Goal: Transaction & Acquisition: Register for event/course

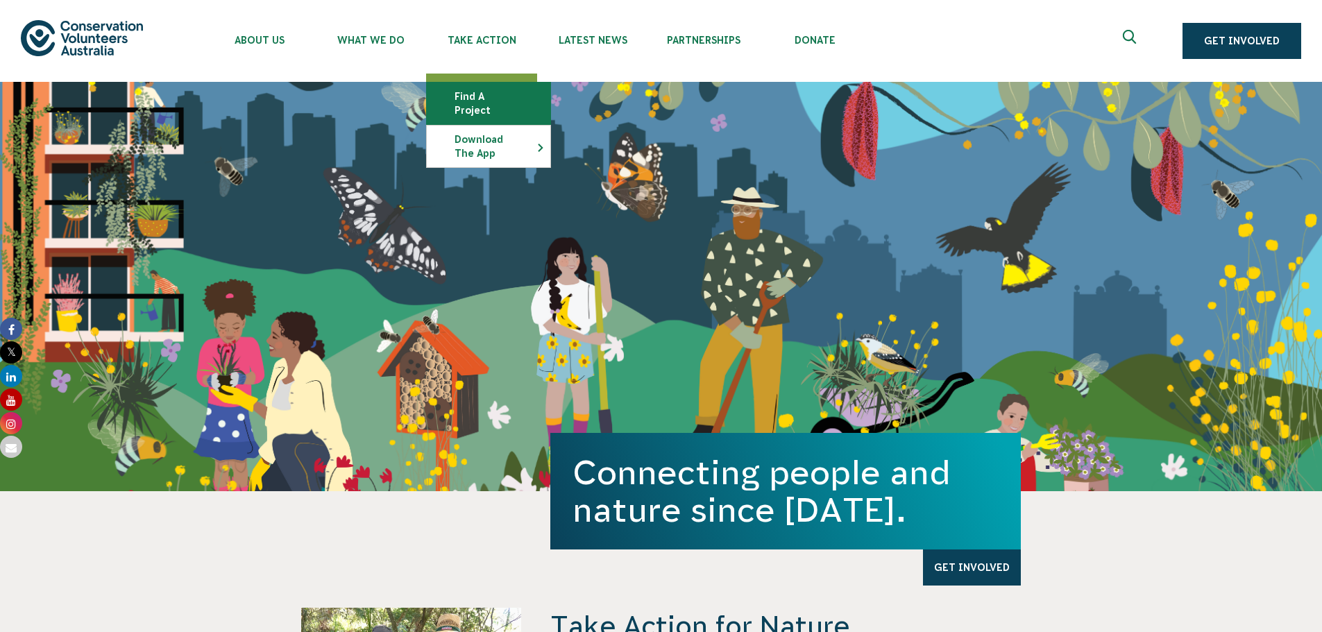
click at [498, 85] on link "Find a project" at bounding box center [488, 104] width 123 height 42
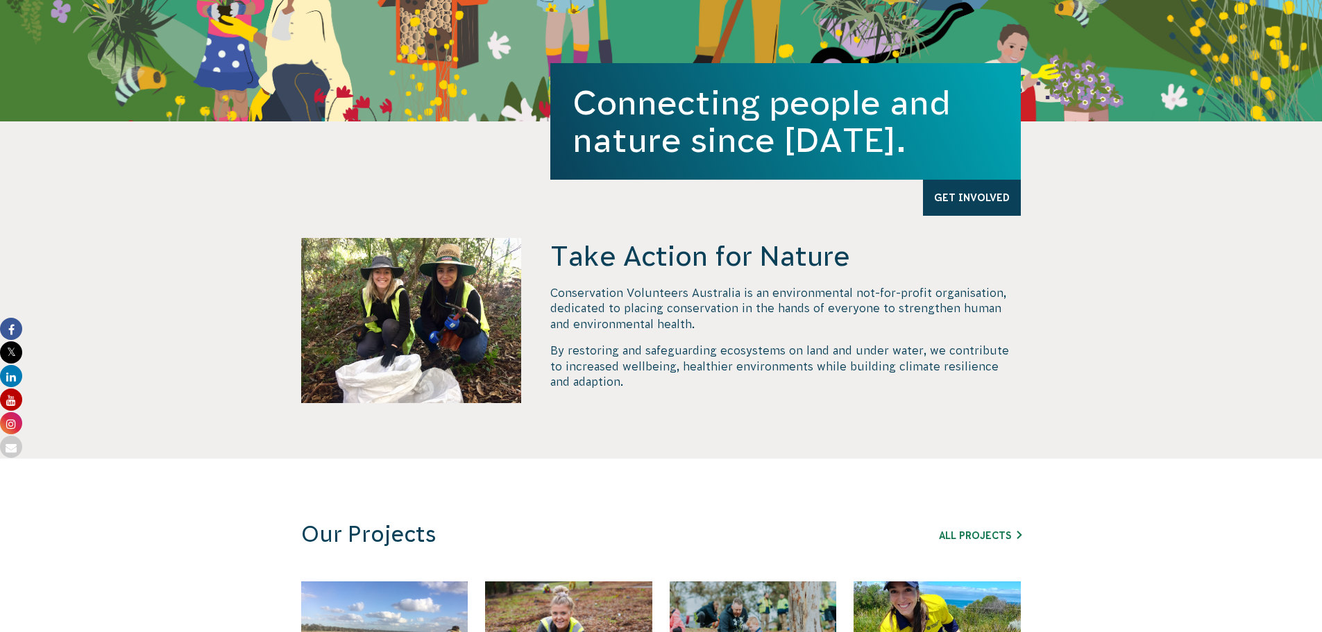
scroll to position [555, 0]
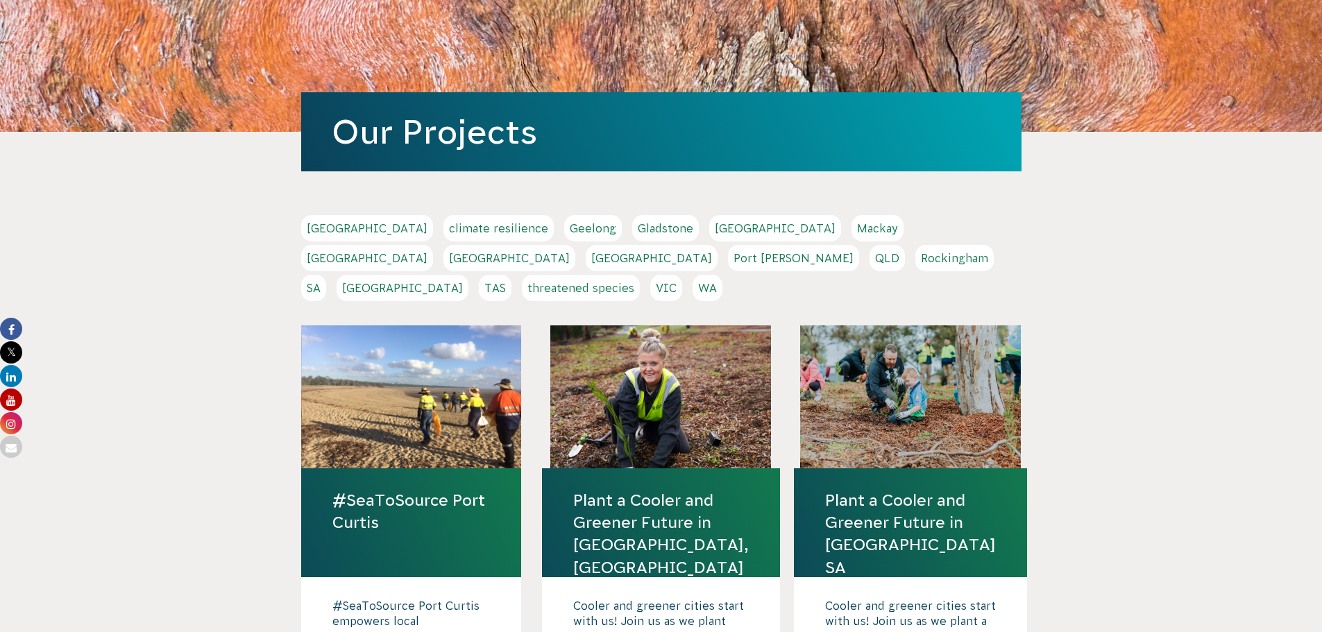
scroll to position [208, 0]
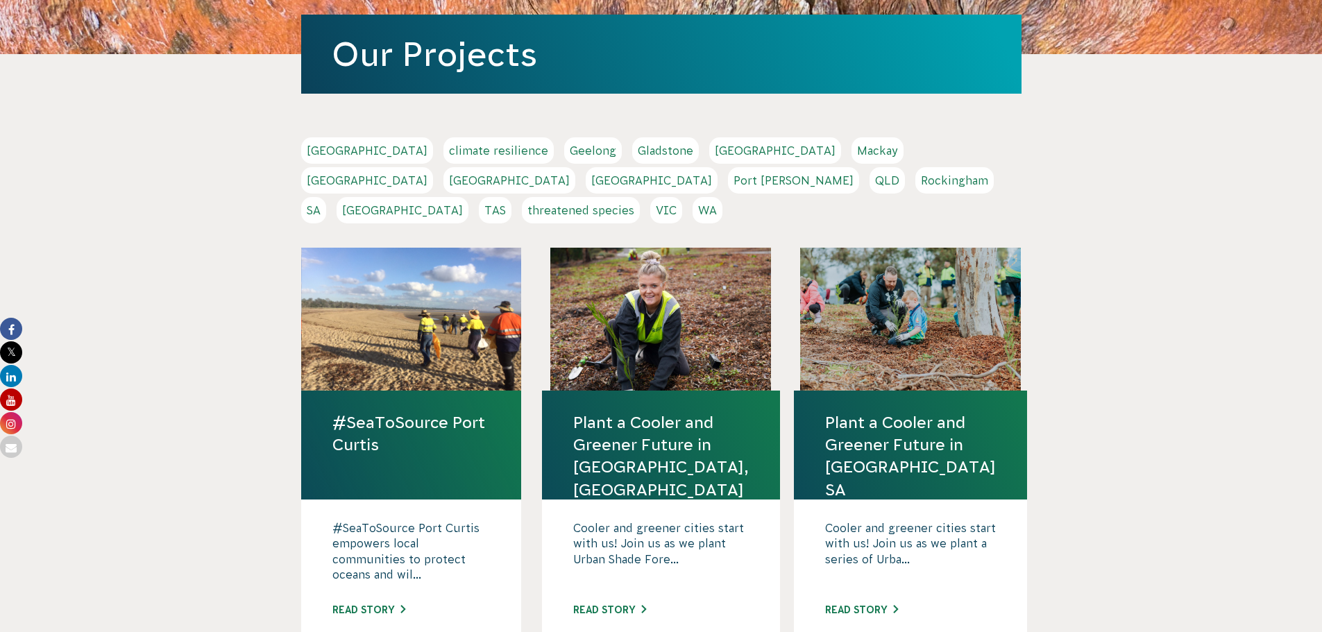
click at [336, 147] on link "Adelaide" at bounding box center [367, 150] width 132 height 26
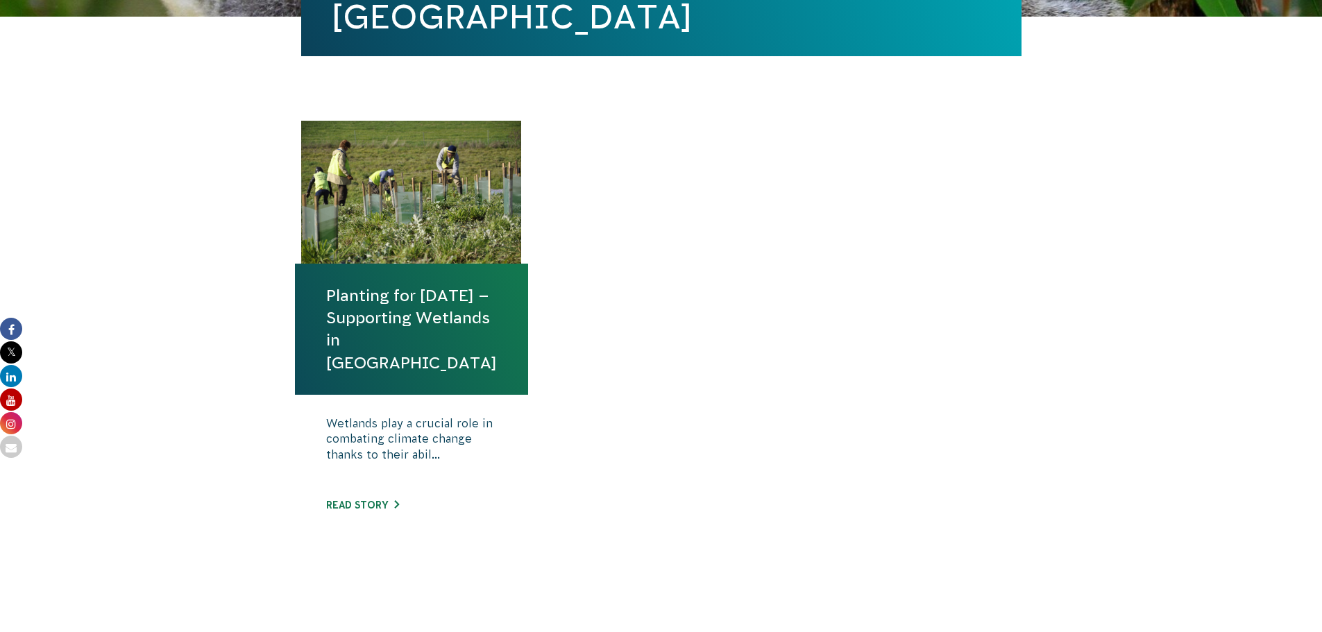
scroll to position [416, 0]
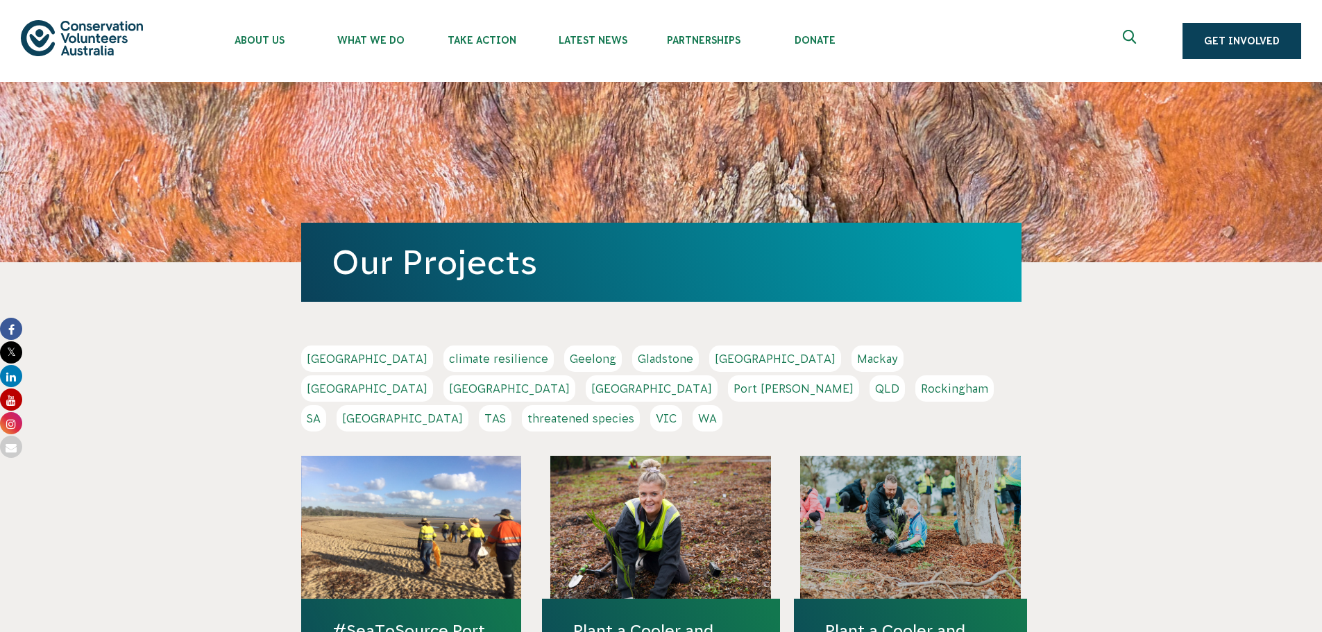
click at [326, 405] on link "SA" at bounding box center [313, 418] width 25 height 26
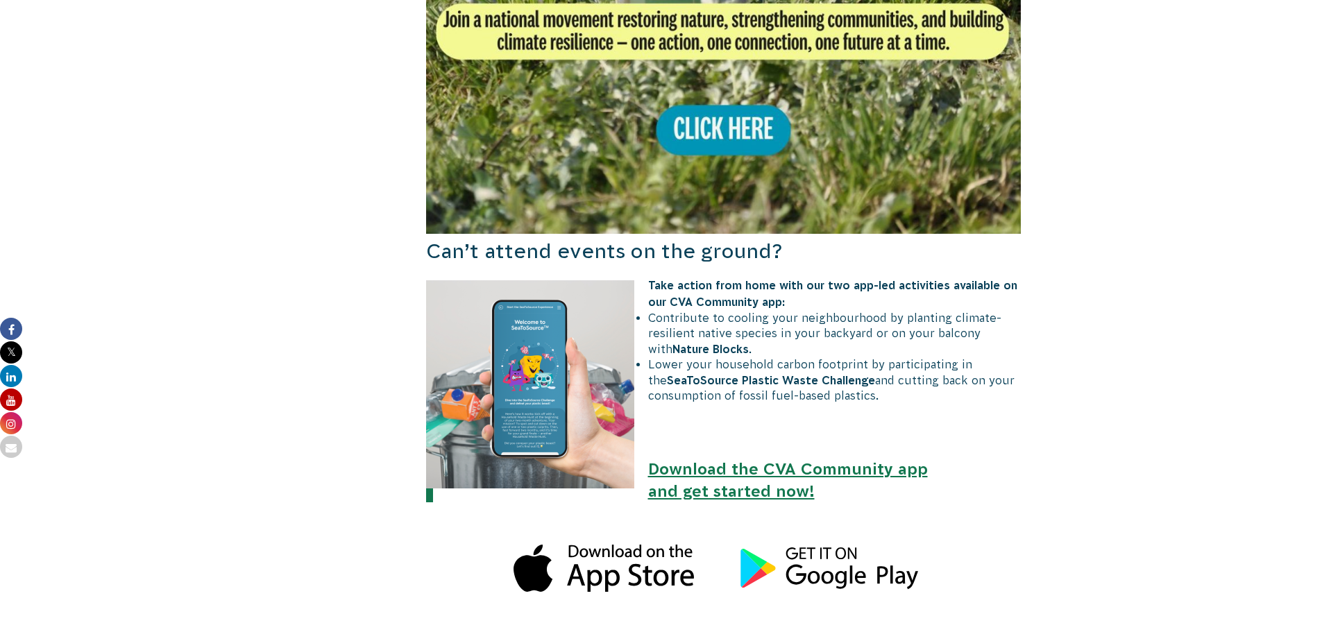
scroll to position [971, 0]
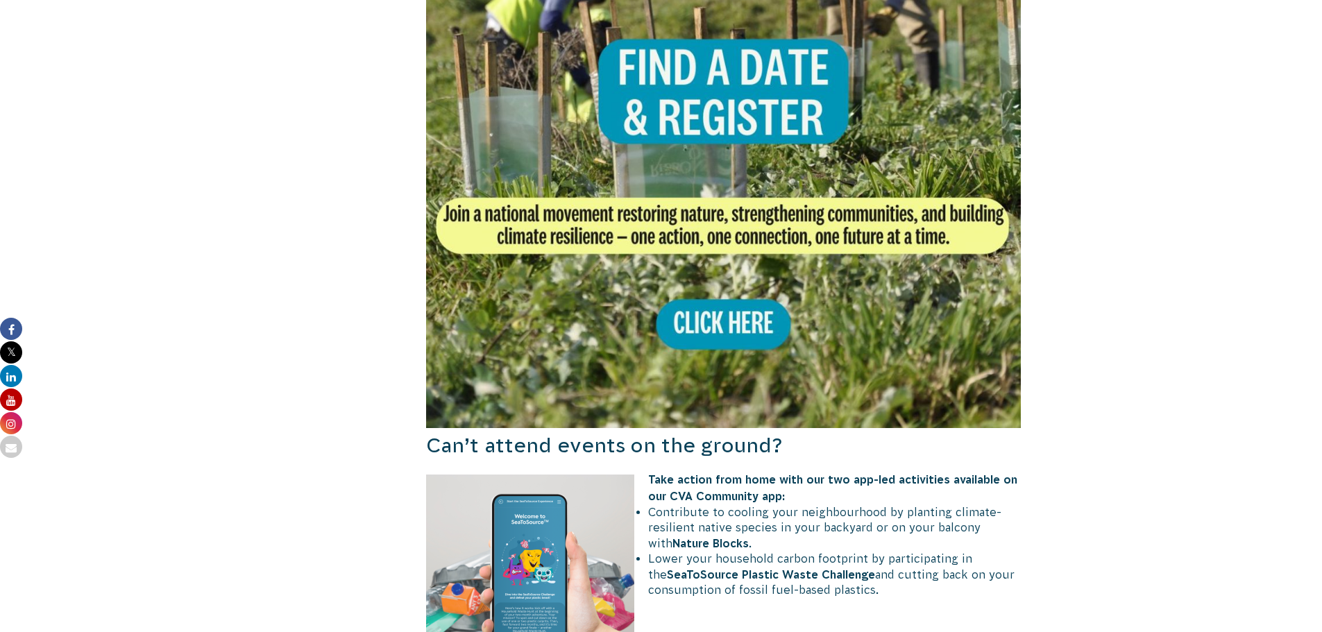
click at [708, 314] on img at bounding box center [723, 130] width 595 height 595
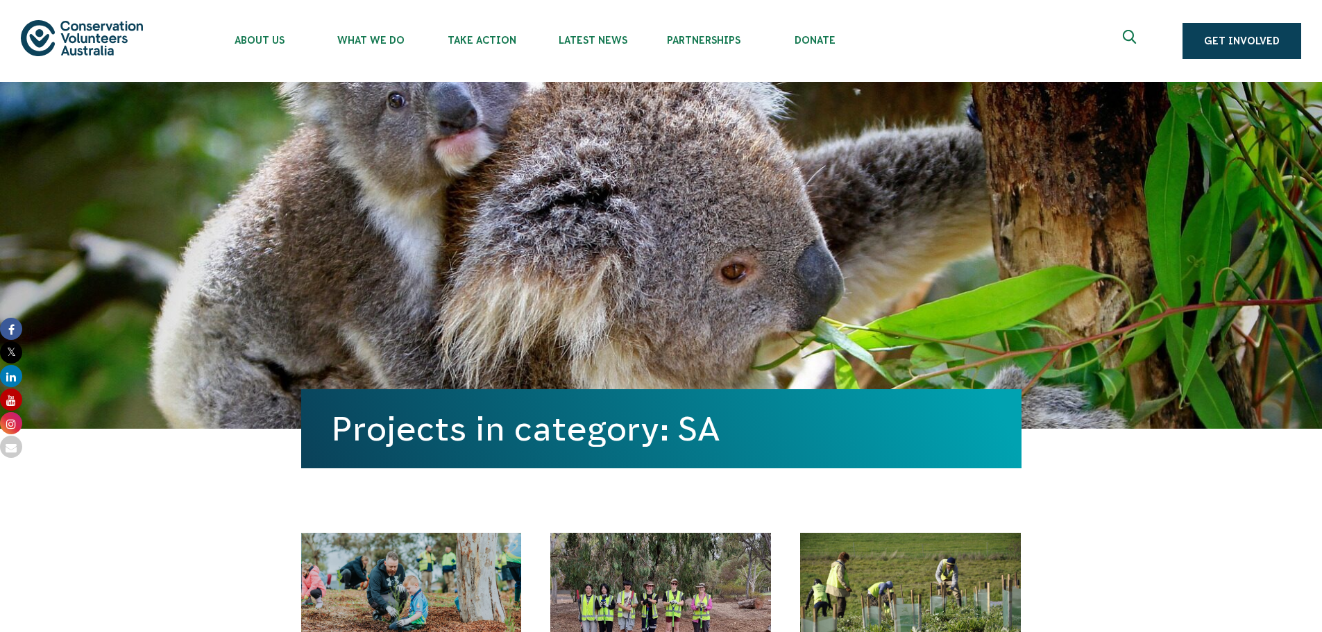
scroll to position [416, 0]
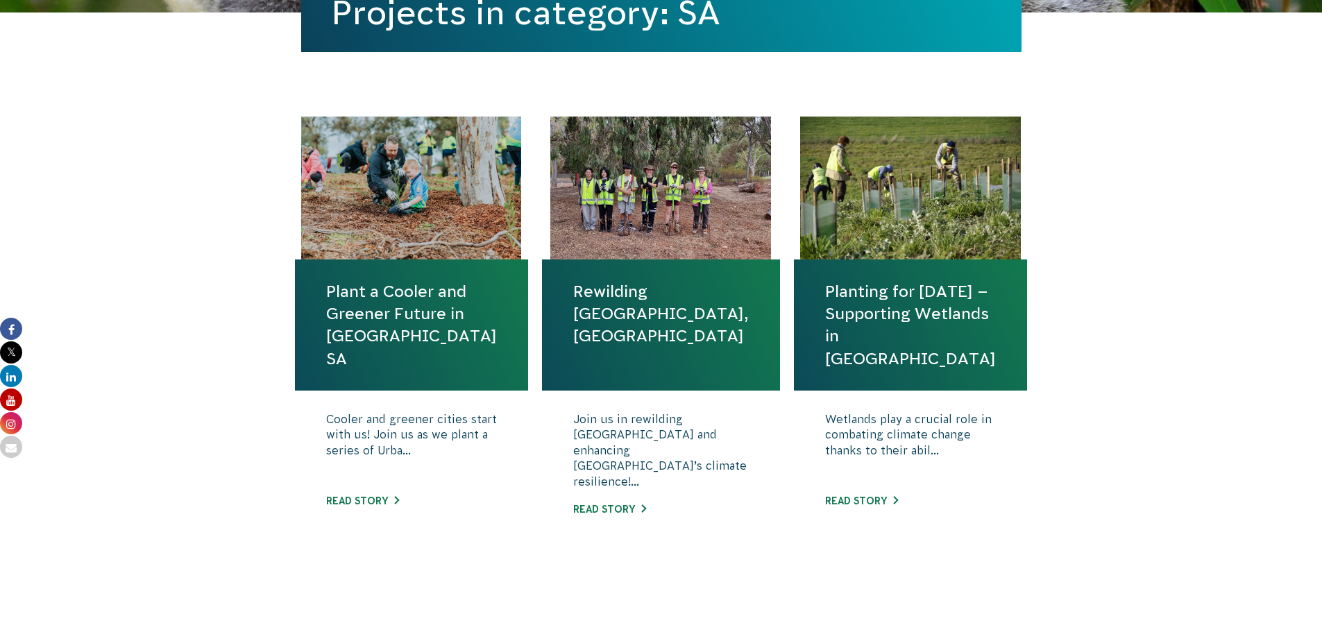
click at [386, 321] on link "Plant a Cooler and Greener Future in [GEOGRAPHIC_DATA] SA" at bounding box center [411, 324] width 171 height 89
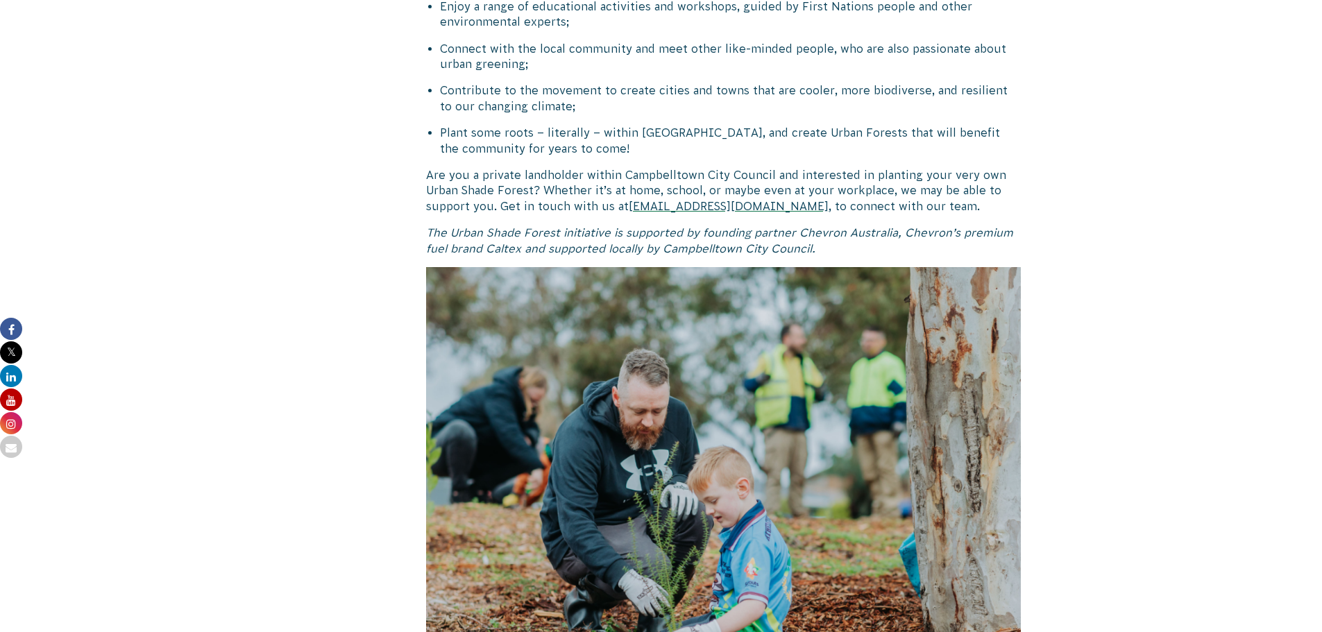
scroll to position [1249, 0]
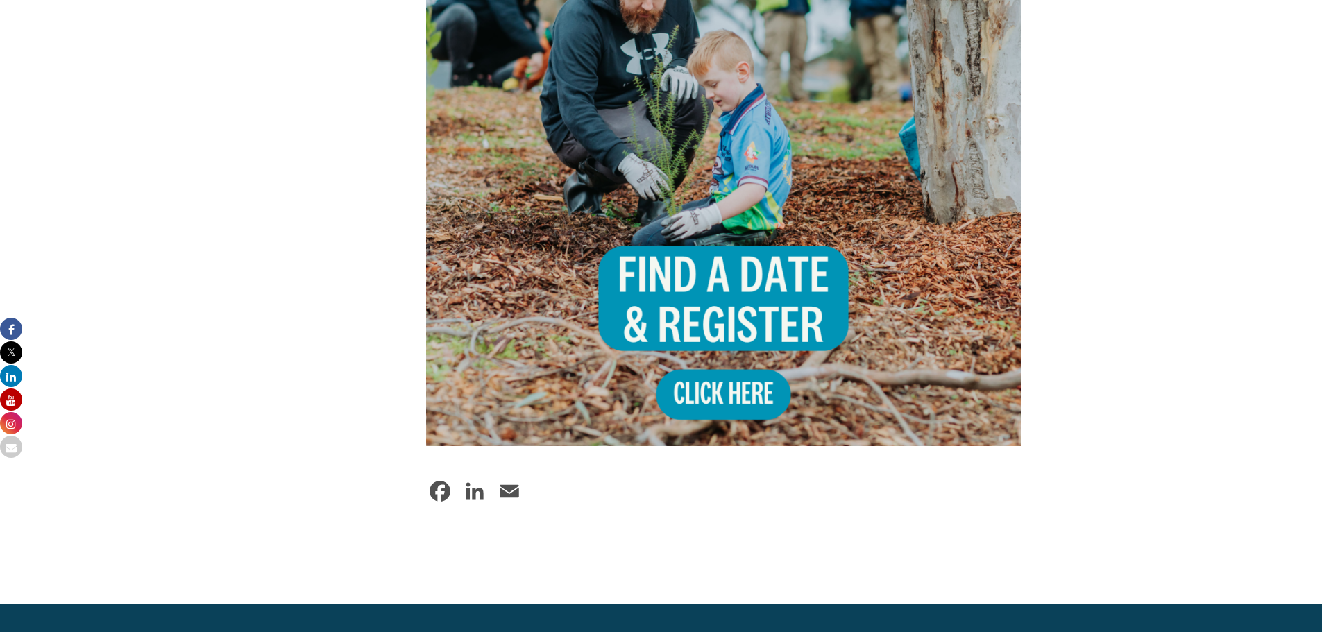
click at [712, 333] on img at bounding box center [723, 148] width 595 height 595
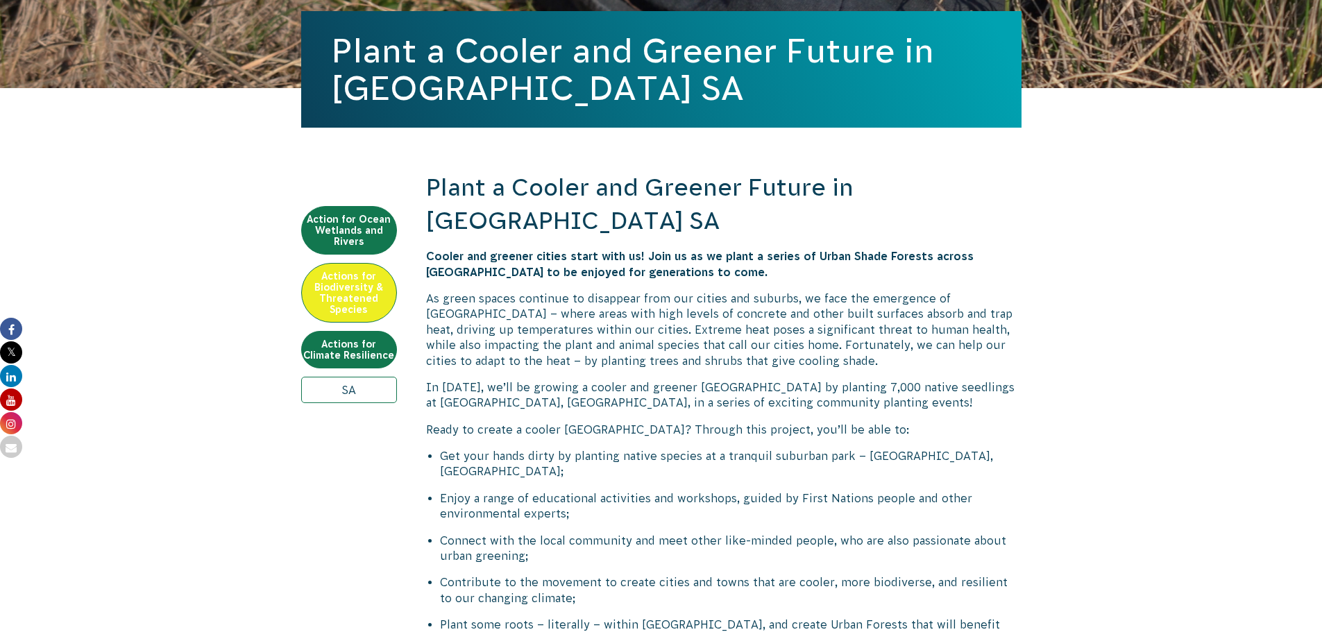
scroll to position [69, 0]
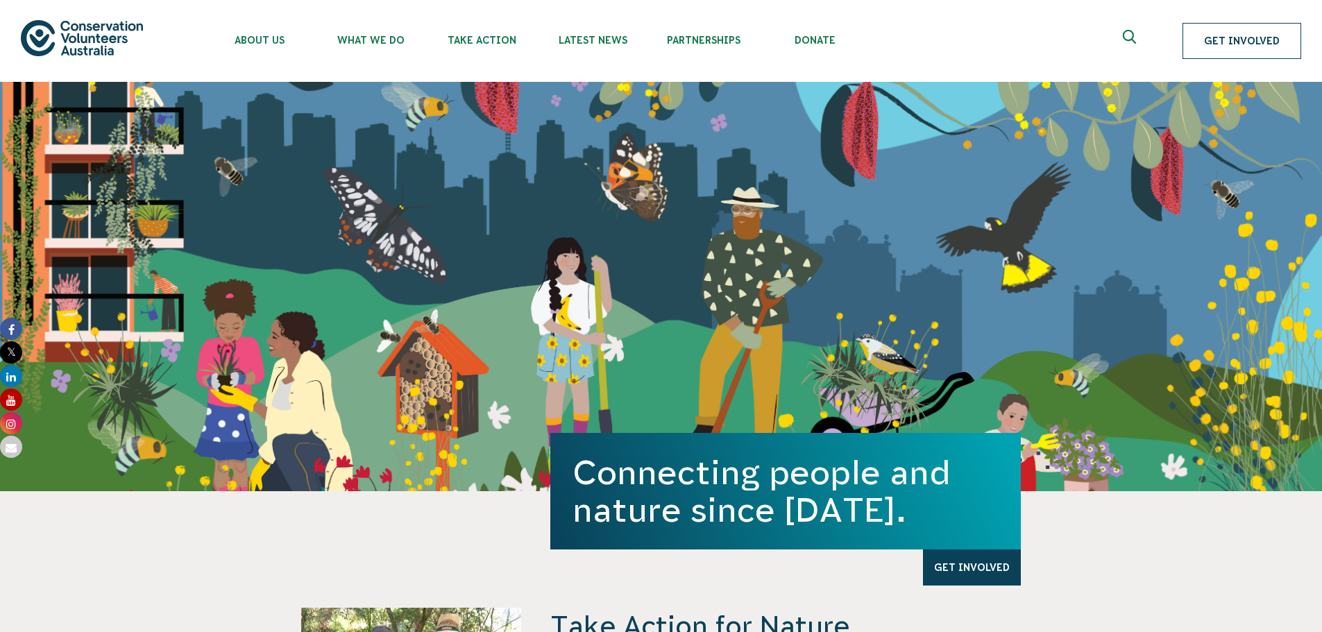
click at [1233, 49] on link "Get Involved" at bounding box center [1241, 41] width 119 height 36
